Goal: Task Accomplishment & Management: Use online tool/utility

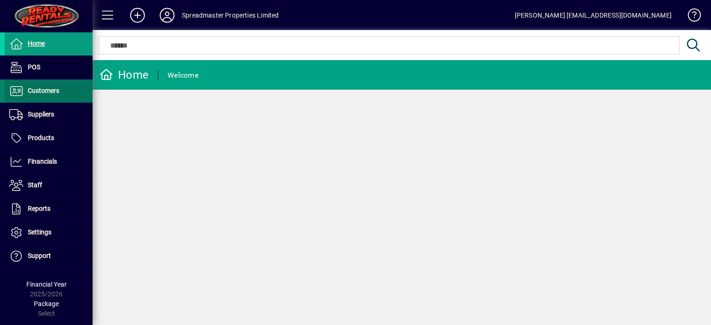
click at [29, 87] on span "Customers" at bounding box center [43, 90] width 31 height 7
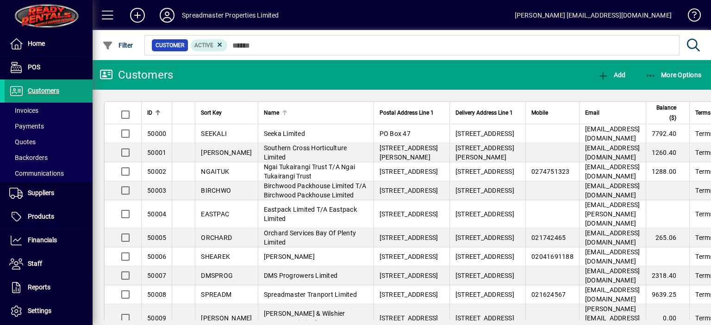
click at [282, 112] on div at bounding box center [283, 111] width 3 height 3
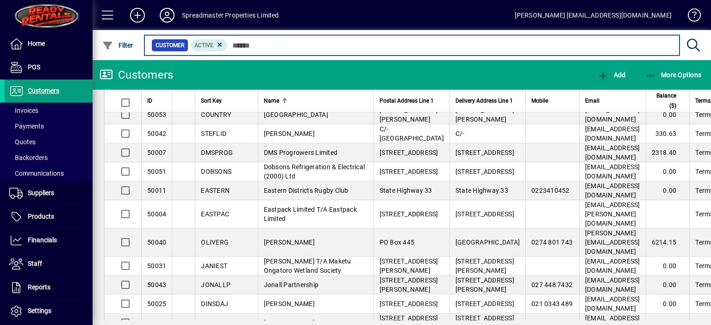
scroll to position [231, 0]
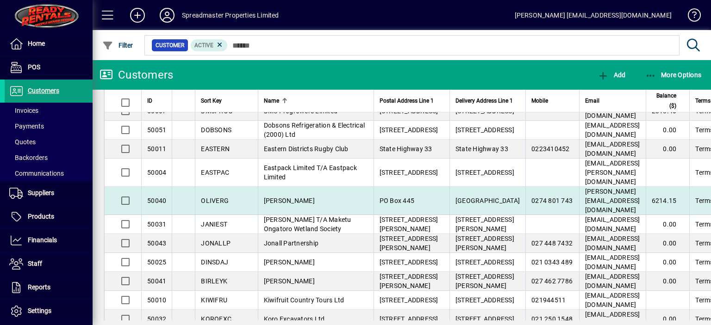
click at [276, 205] on span "[PERSON_NAME]" at bounding box center [289, 200] width 51 height 7
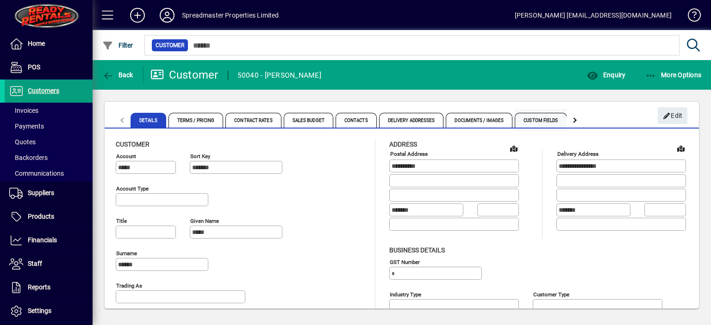
type input "**********"
click at [614, 72] on span "Enquiry" at bounding box center [606, 74] width 38 height 7
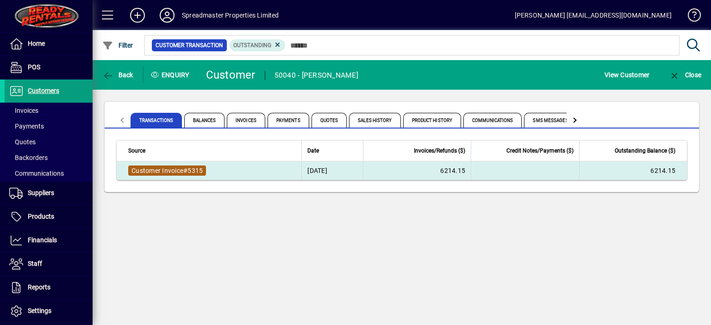
click at [171, 170] on span "Customer Invoice" at bounding box center [157, 170] width 52 height 7
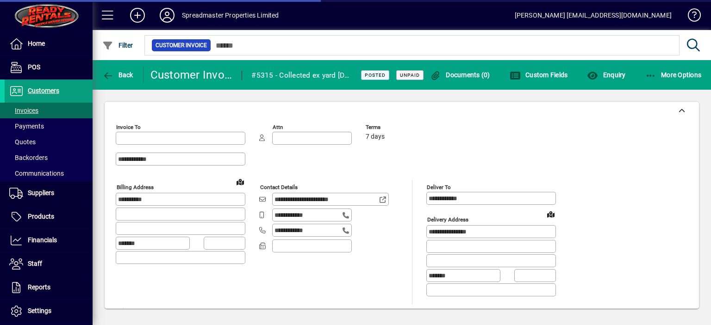
type input "**********"
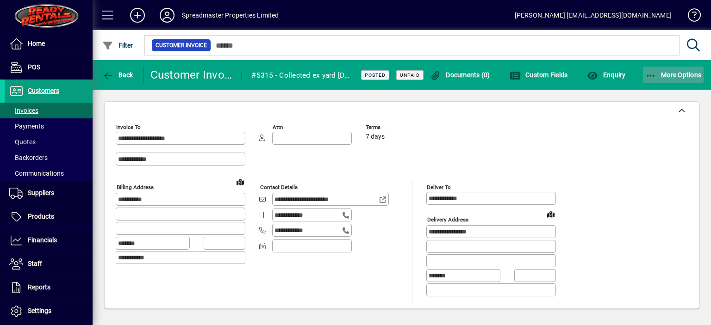
click at [678, 75] on span "More Options" at bounding box center [673, 74] width 56 height 7
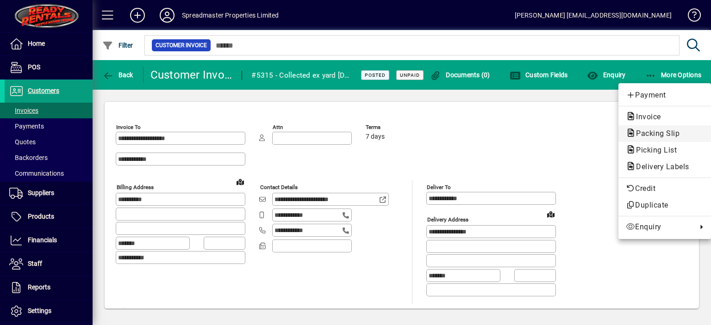
click at [655, 134] on span "Packing Slip" at bounding box center [655, 133] width 58 height 9
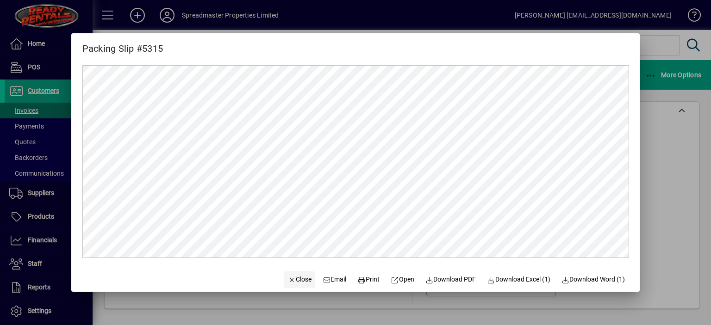
click at [299, 280] on span "Close" at bounding box center [299, 280] width 24 height 10
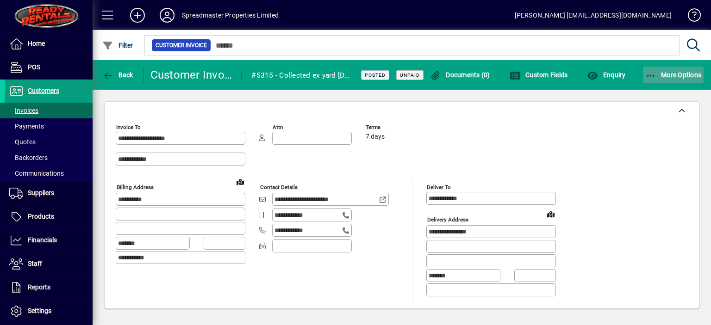
click at [672, 75] on span "More Options" at bounding box center [673, 74] width 56 height 7
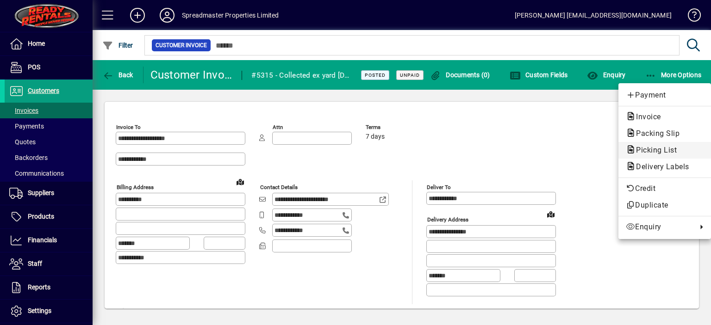
click at [657, 149] on span "Picking List" at bounding box center [654, 150] width 56 height 9
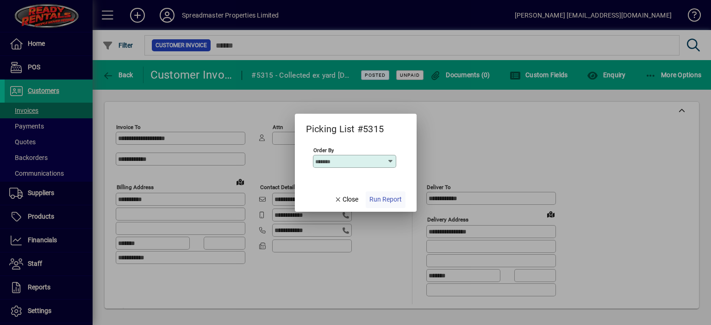
click at [379, 198] on span "Run Report" at bounding box center [385, 200] width 32 height 10
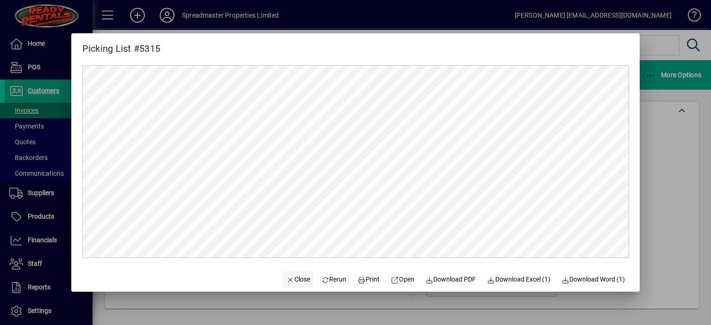
click at [294, 279] on span "Close" at bounding box center [298, 280] width 24 height 10
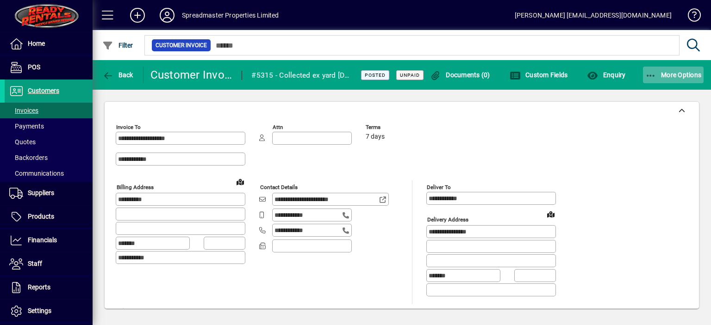
click at [675, 74] on span "More Options" at bounding box center [673, 74] width 56 height 7
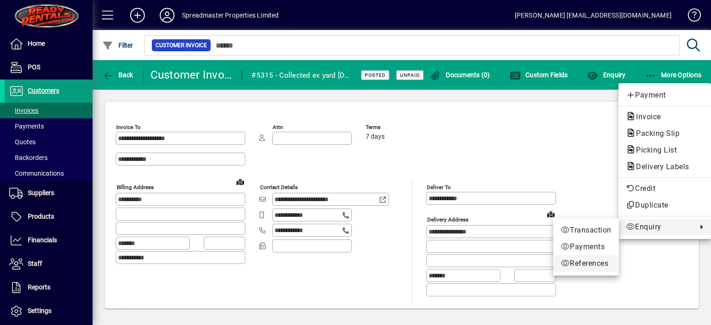
click at [577, 265] on span "References" at bounding box center [585, 263] width 51 height 11
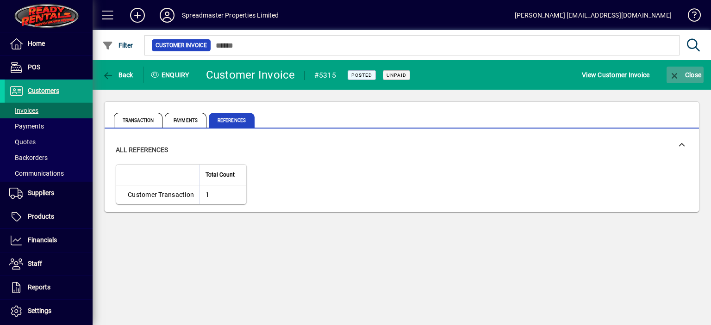
click at [697, 76] on span "Close" at bounding box center [685, 74] width 32 height 7
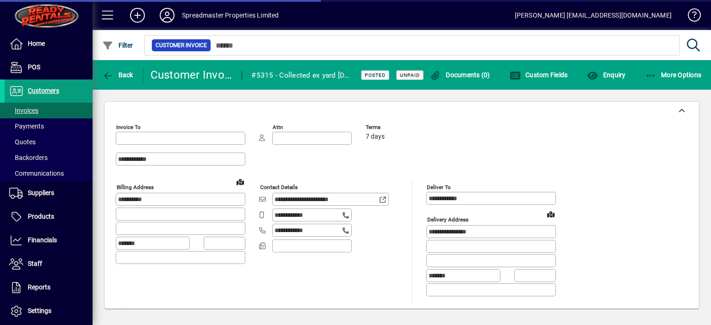
type input "**********"
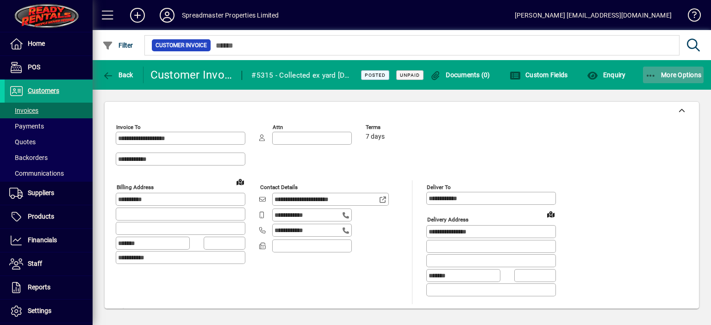
click at [672, 74] on span "More Options" at bounding box center [673, 74] width 56 height 7
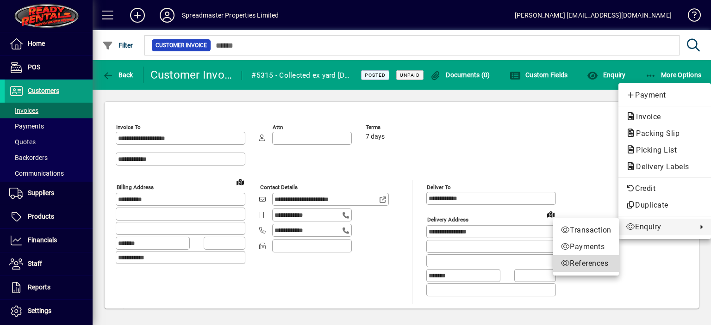
click at [582, 264] on span "References" at bounding box center [585, 263] width 51 height 11
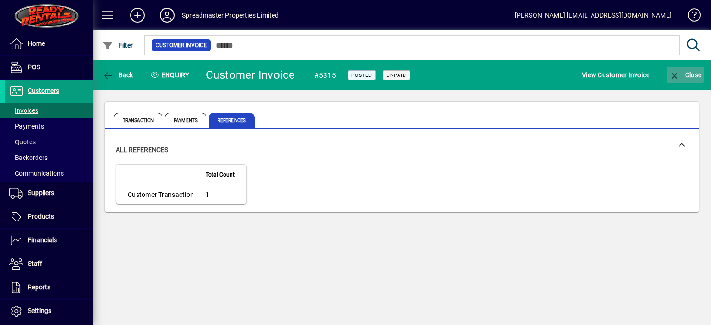
click at [694, 71] on span "Close" at bounding box center [685, 74] width 32 height 7
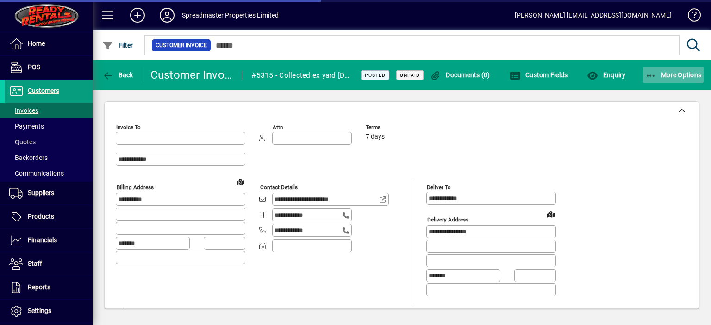
type input "**********"
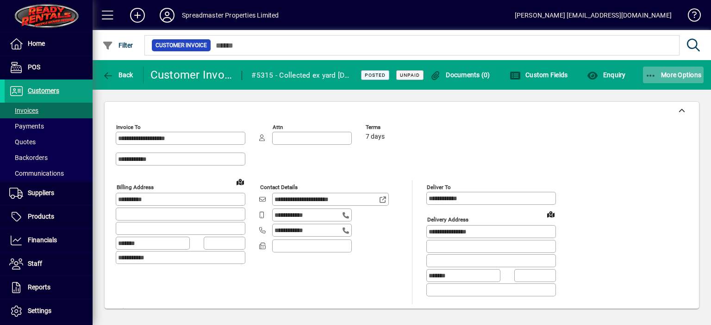
click at [672, 76] on span "More Options" at bounding box center [673, 74] width 56 height 7
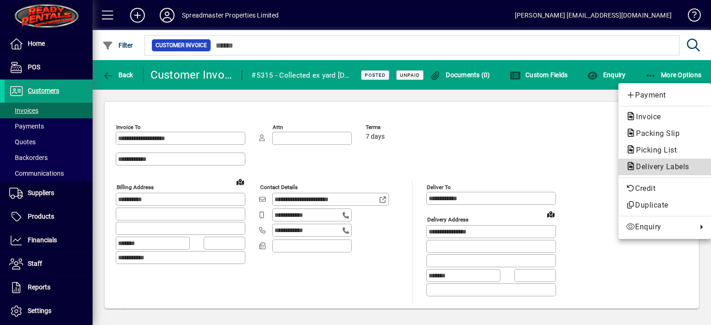
click at [652, 165] on span "Delivery Labels" at bounding box center [660, 166] width 68 height 9
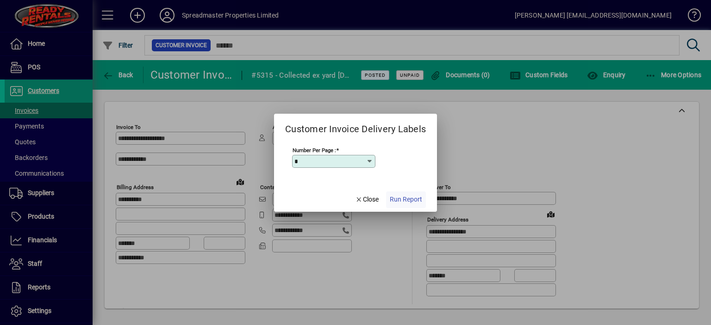
click at [402, 199] on span "Run Report" at bounding box center [406, 200] width 32 height 10
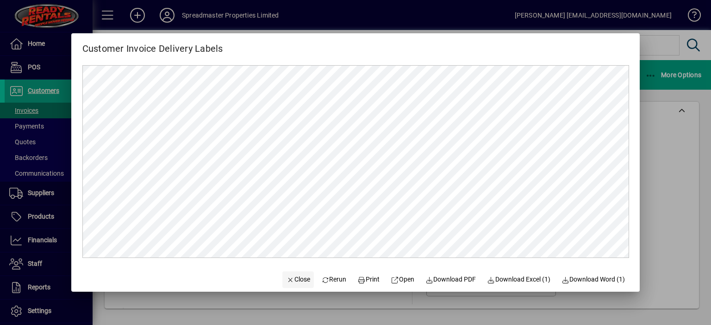
click at [297, 281] on span "Close" at bounding box center [298, 280] width 24 height 10
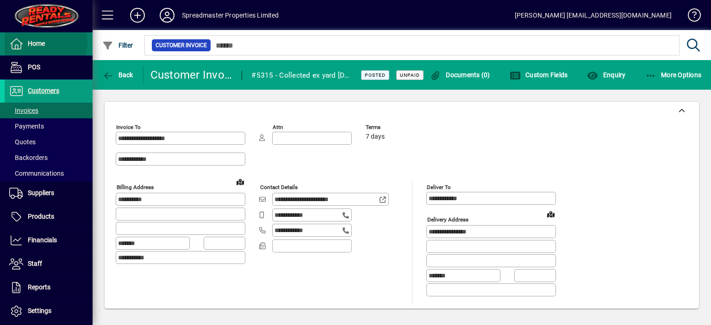
click at [41, 42] on span "Home" at bounding box center [36, 43] width 17 height 7
